Goal: Information Seeking & Learning: Check status

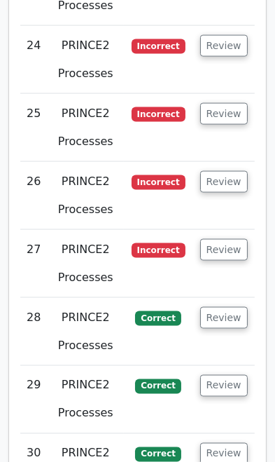
scroll to position [4175, 0]
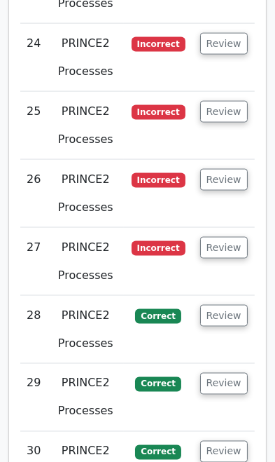
click at [228, 441] on button "Review" at bounding box center [224, 452] width 48 height 22
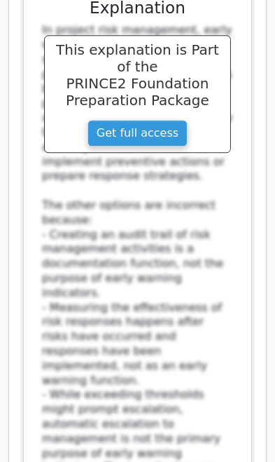
scroll to position [5107, 0]
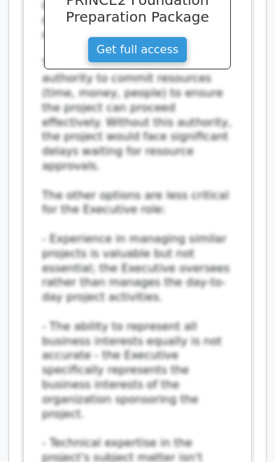
scroll to position [6242, 0]
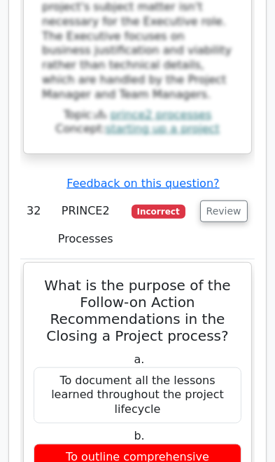
scroll to position [6706, 0]
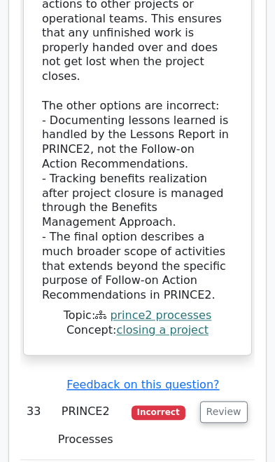
scroll to position [7542, 0]
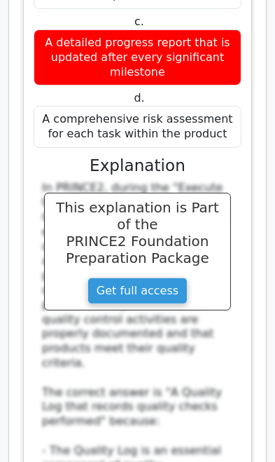
scroll to position [9300, 0]
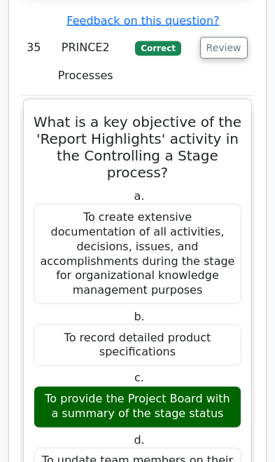
scroll to position [10244, 0]
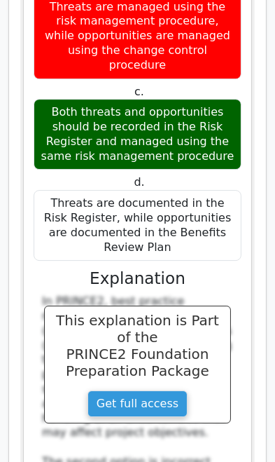
scroll to position [11598, 0]
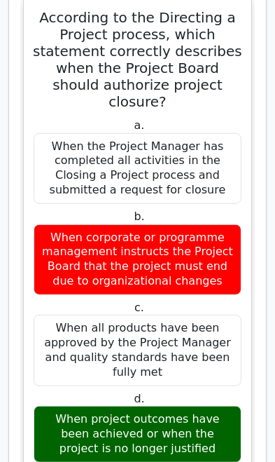
scroll to position [12629, 0]
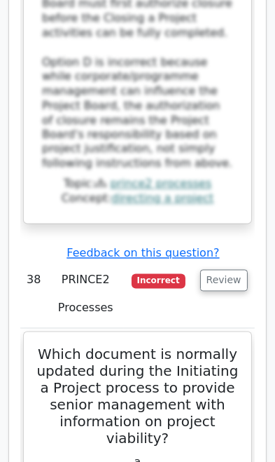
scroll to position [13504, 0]
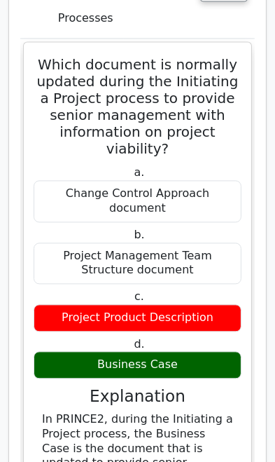
scroll to position [13794, 0]
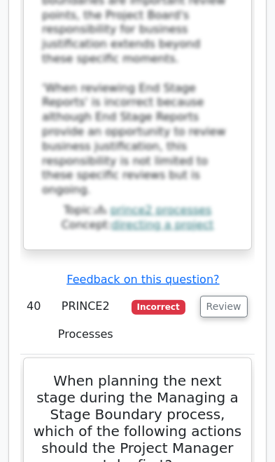
scroll to position [15621, 0]
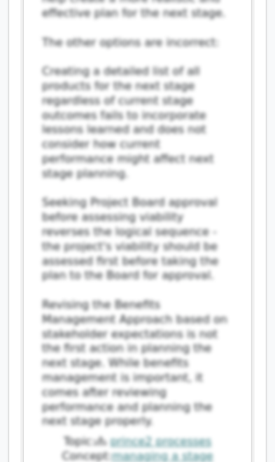
scroll to position [16744, 0]
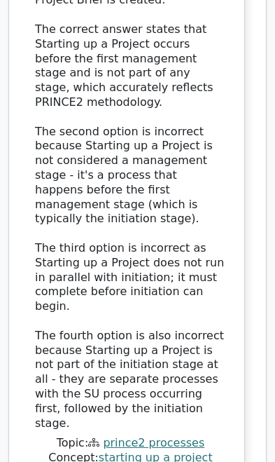
scroll to position [17928, 0]
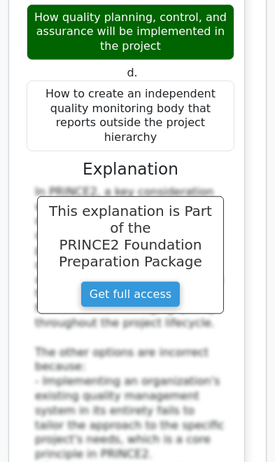
scroll to position [18809, 0]
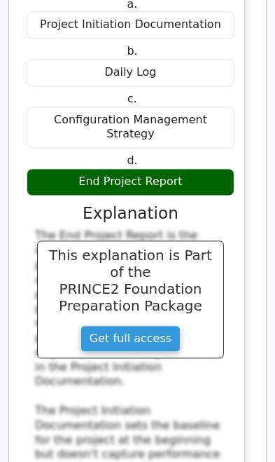
scroll to position [19745, 0]
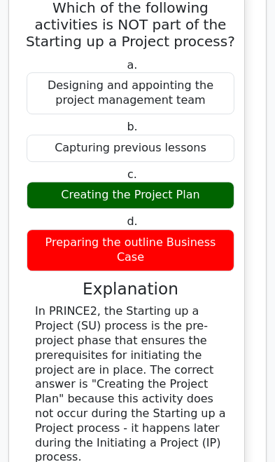
scroll to position [20593, 0]
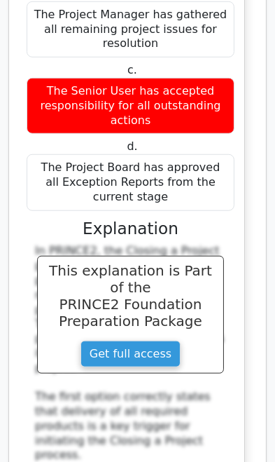
scroll to position [21796, 0]
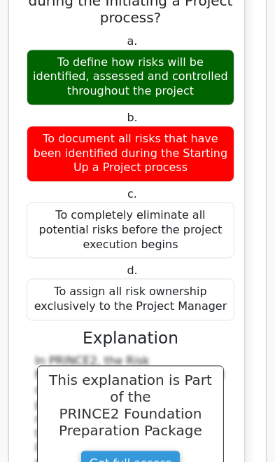
scroll to position [22793, 0]
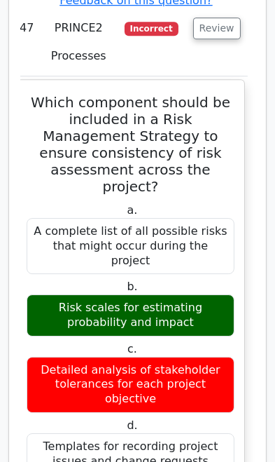
scroll to position [23765, 0]
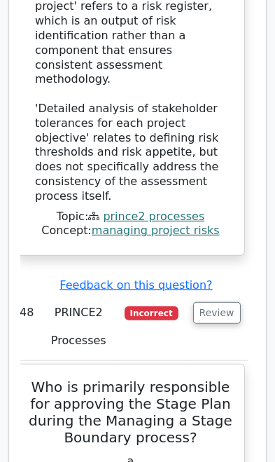
scroll to position [24692, 0]
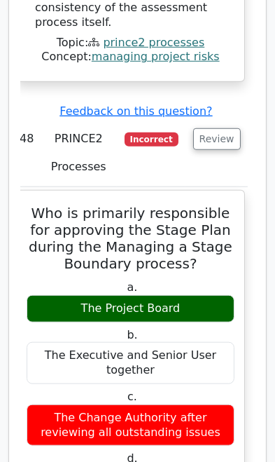
scroll to position [24858, 0]
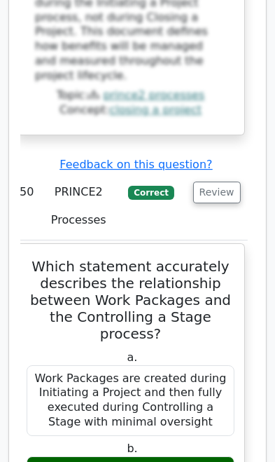
scroll to position [26815, 0]
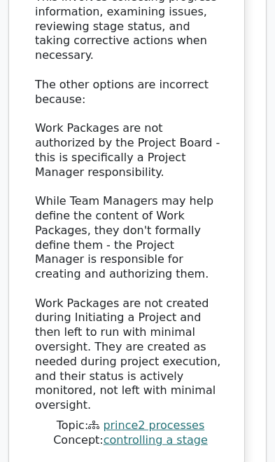
scroll to position [27759, 0]
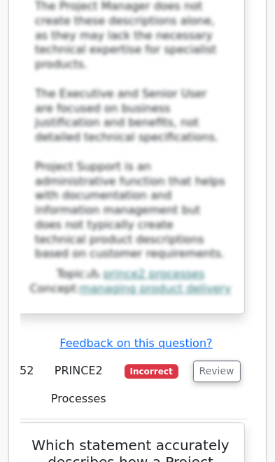
scroll to position [29002, 0]
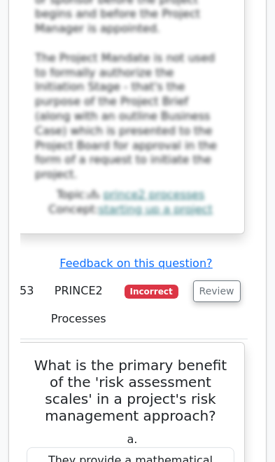
scroll to position [30204, 0]
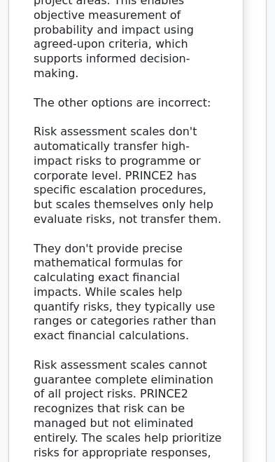
scroll to position [31259, 0]
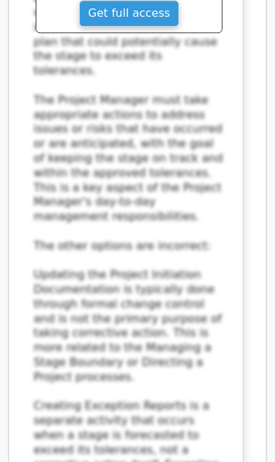
scroll to position [32403, 0]
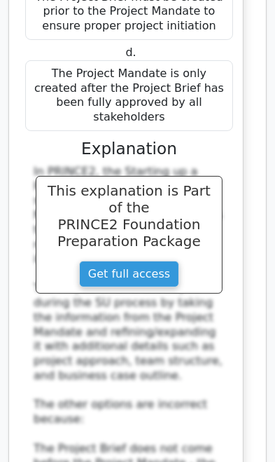
scroll to position [33489, 0]
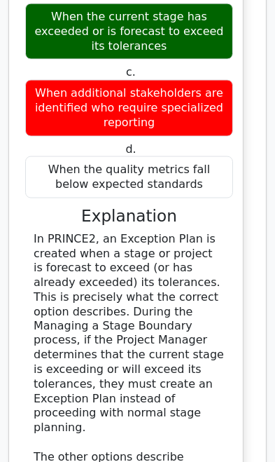
scroll to position [34534, 0]
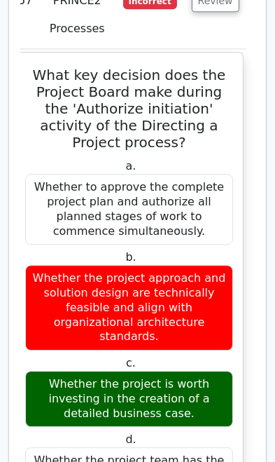
scroll to position [35499, 0]
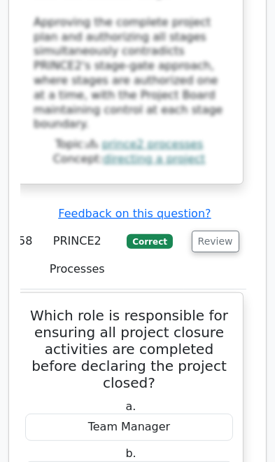
scroll to position [36566, 0]
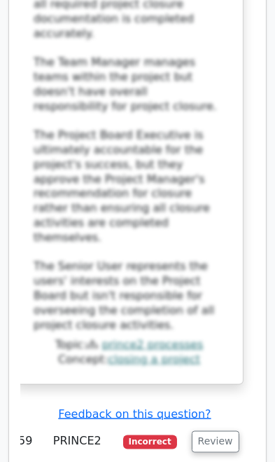
scroll to position [37445, 0]
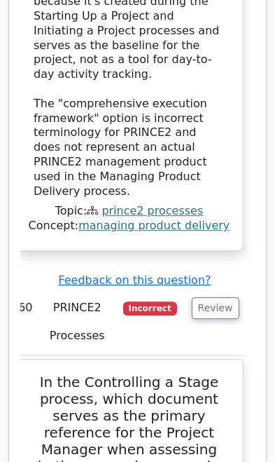
scroll to position [38624, 0]
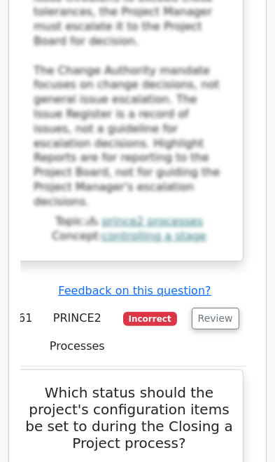
scroll to position [39638, 0]
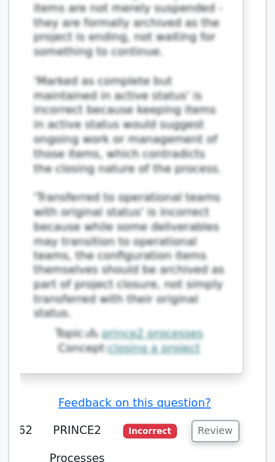
scroll to position [40648, 0]
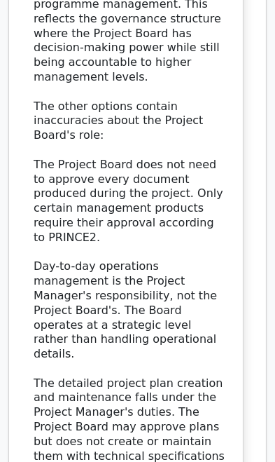
scroll to position [41713, 0]
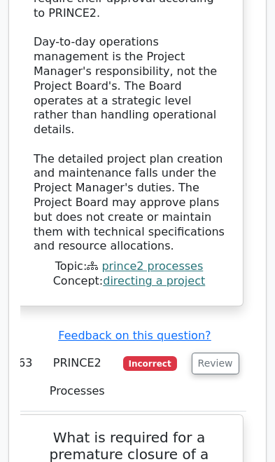
scroll to position [41938, 0]
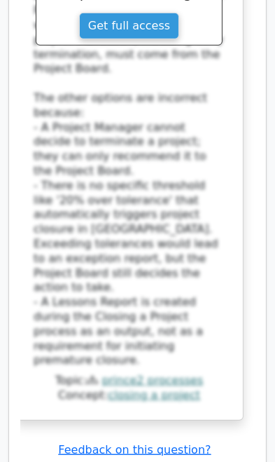
scroll to position [42861, 0]
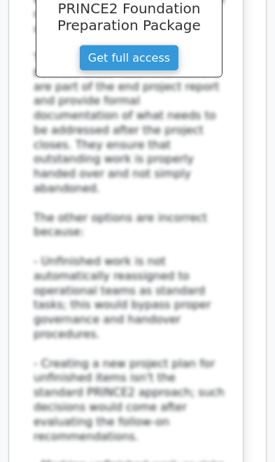
scroll to position [43849, 0]
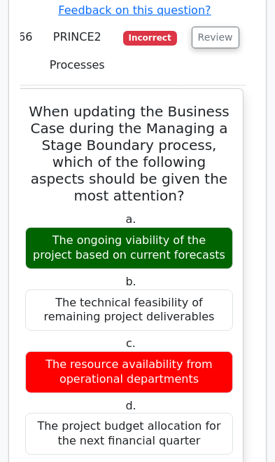
scroll to position [45623, 0]
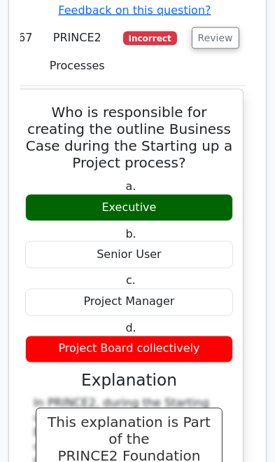
scroll to position [46705, 0]
